Goal: Information Seeking & Learning: Check status

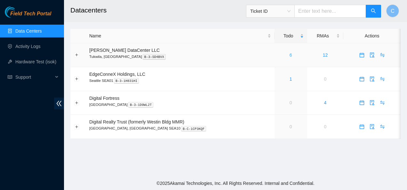
click at [290, 55] on link "6" at bounding box center [291, 55] width 3 height 5
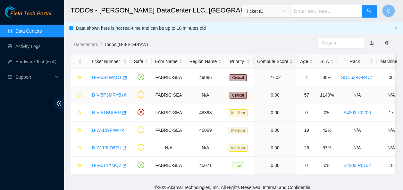
click at [101, 94] on link "B-V-5P3MRY5" at bounding box center [106, 95] width 29 height 5
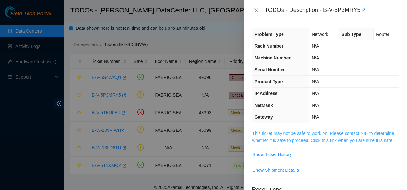
click at [275, 135] on link "This ticket may not be safe to work on. Please contact NIE to determine whether…" at bounding box center [323, 137] width 142 height 12
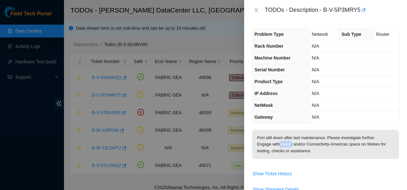
drag, startPoint x: 291, startPoint y: 145, endPoint x: 280, endPoint y: 146, distance: 11.9
click at [280, 146] on p "Port still down after last maintenance. Please investigate further. Engage with…" at bounding box center [325, 144] width 147 height 29
copy p "nverd"
drag, startPoint x: 322, startPoint y: 9, endPoint x: 360, endPoint y: 14, distance: 37.8
click at [360, 14] on div "TODOs - Description - B-V-5P3MRY5" at bounding box center [332, 10] width 135 height 10
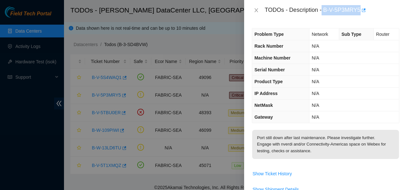
copy div "B-V-5P3MRY5"
click at [266, 173] on span "Show Ticket History" at bounding box center [272, 173] width 39 height 7
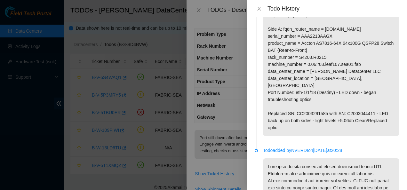
scroll to position [94, 0]
drag, startPoint x: 335, startPoint y: 114, endPoint x: 369, endPoint y: 115, distance: 34.6
click at [369, 115] on p "> Observed through scope, cleaned lines, tested light levels, inspected physica…" at bounding box center [331, 68] width 136 height 136
copy p "SN: C2003044411"
